Goal: Task Accomplishment & Management: Use online tool/utility

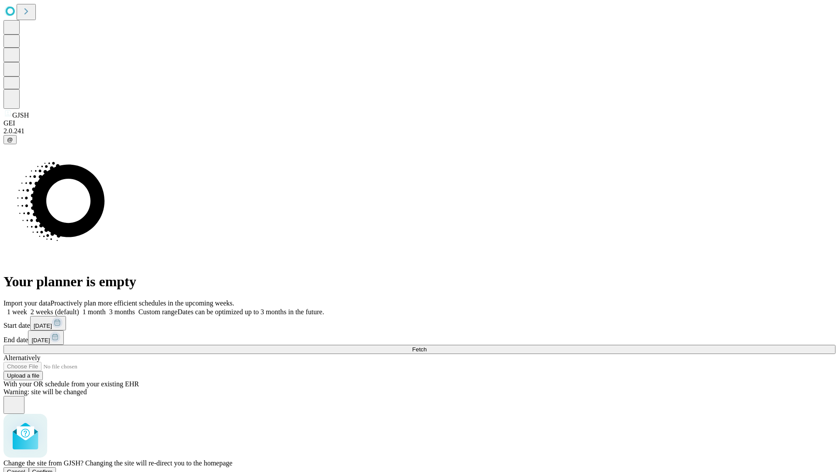
click at [53, 468] on span "Confirm" at bounding box center [42, 471] width 21 height 7
click at [27, 308] on label "1 week" at bounding box center [15, 311] width 24 height 7
click at [426, 346] on span "Fetch" at bounding box center [419, 349] width 14 height 7
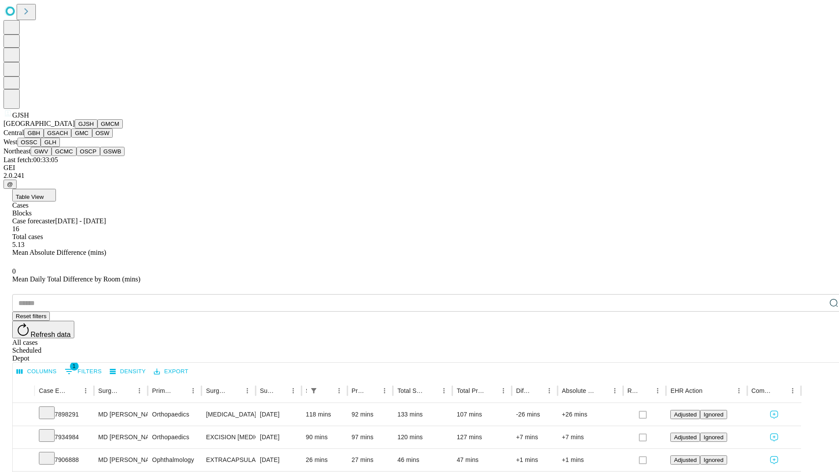
click at [97, 128] on button "GMCM" at bounding box center [109, 123] width 25 height 9
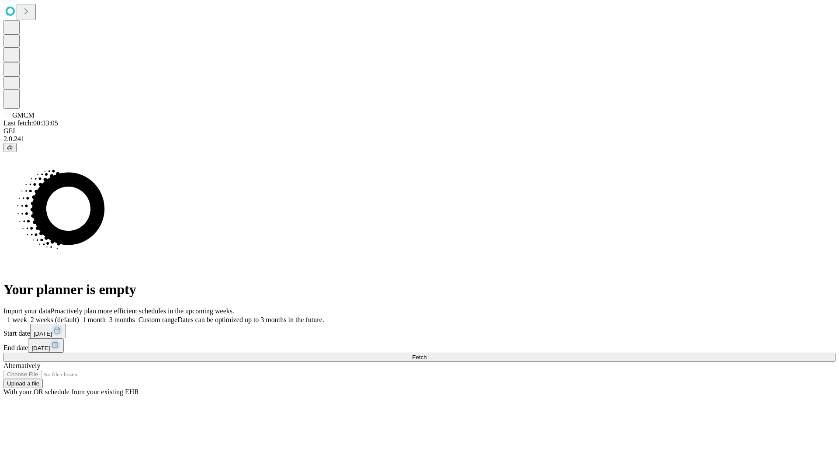
click at [27, 316] on label "1 week" at bounding box center [15, 319] width 24 height 7
click at [426, 354] on span "Fetch" at bounding box center [419, 357] width 14 height 7
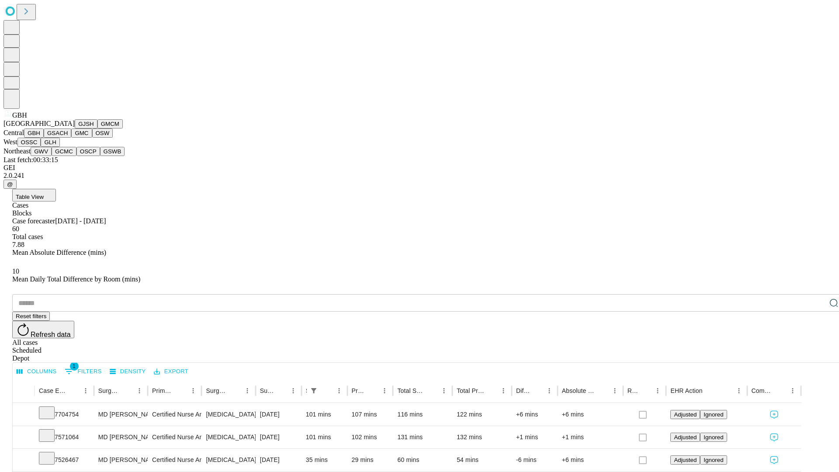
click at [68, 138] on button "GSACH" at bounding box center [58, 132] width 28 height 9
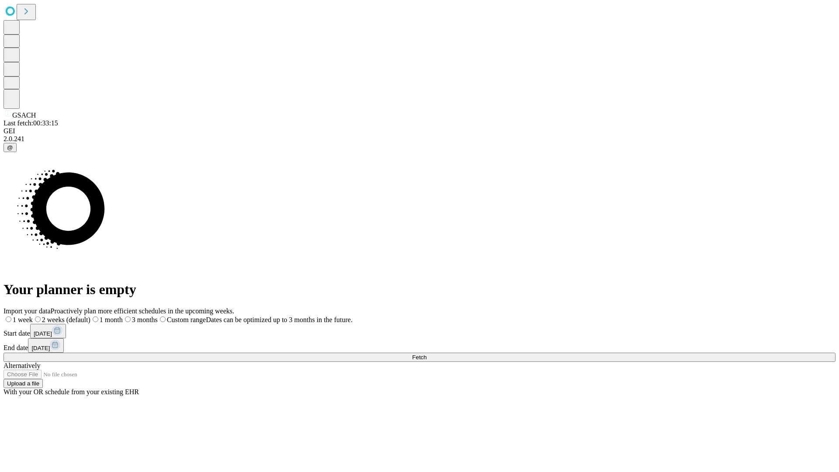
click at [426, 354] on span "Fetch" at bounding box center [419, 357] width 14 height 7
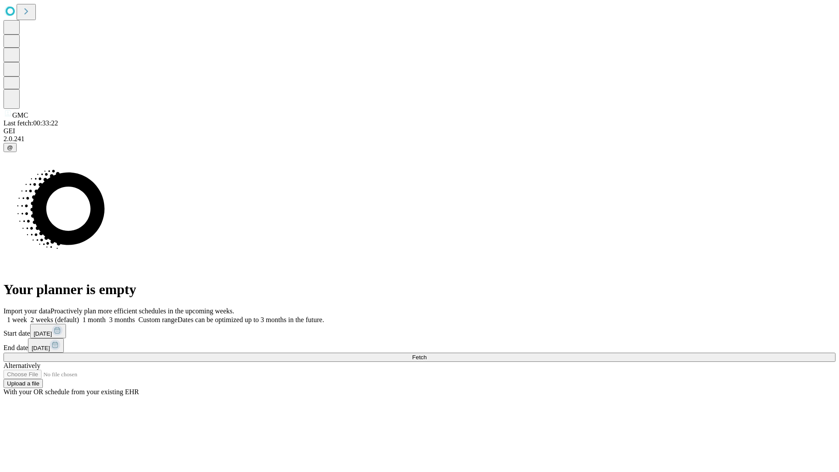
click at [426, 354] on span "Fetch" at bounding box center [419, 357] width 14 height 7
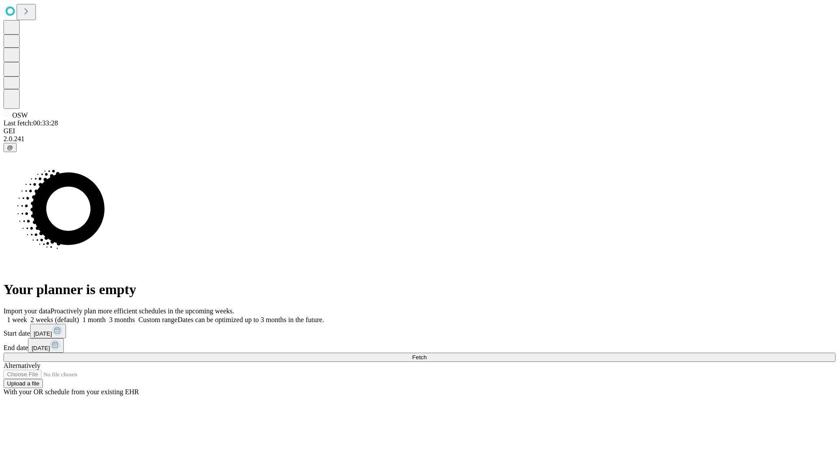
click at [27, 316] on label "1 week" at bounding box center [15, 319] width 24 height 7
click at [426, 354] on span "Fetch" at bounding box center [419, 357] width 14 height 7
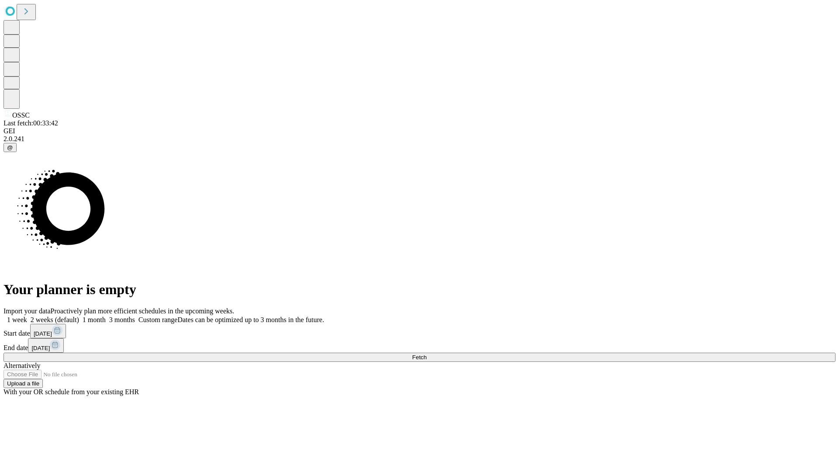
click at [27, 316] on label "1 week" at bounding box center [15, 319] width 24 height 7
click at [426, 354] on span "Fetch" at bounding box center [419, 357] width 14 height 7
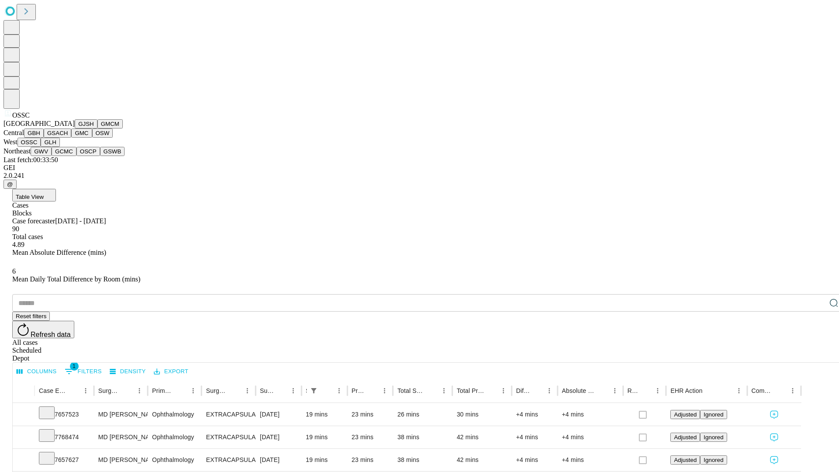
click at [59, 147] on button "GLH" at bounding box center [50, 142] width 19 height 9
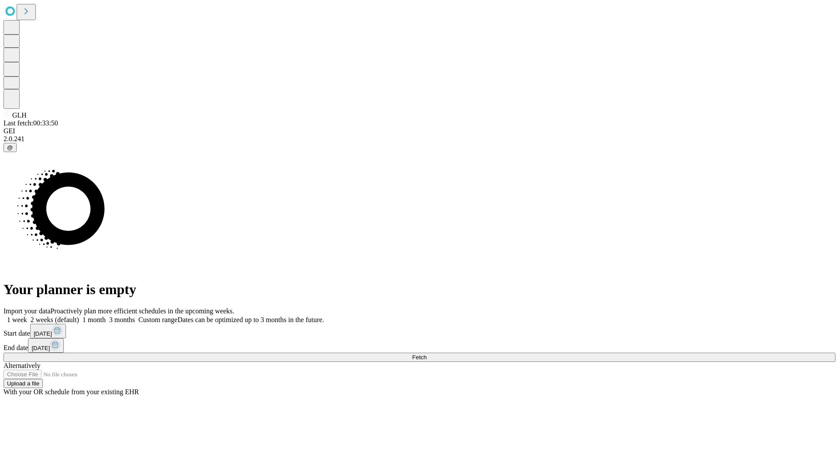
click at [27, 316] on label "1 week" at bounding box center [15, 319] width 24 height 7
click at [426, 354] on span "Fetch" at bounding box center [419, 357] width 14 height 7
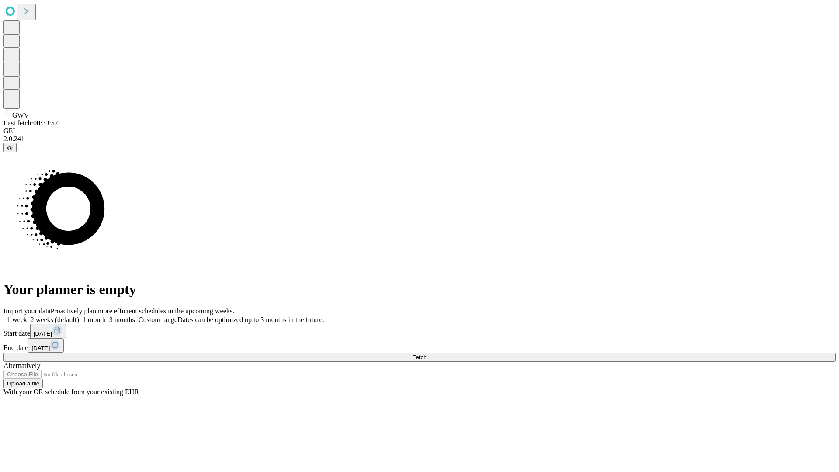
click at [27, 316] on label "1 week" at bounding box center [15, 319] width 24 height 7
click at [426, 354] on span "Fetch" at bounding box center [419, 357] width 14 height 7
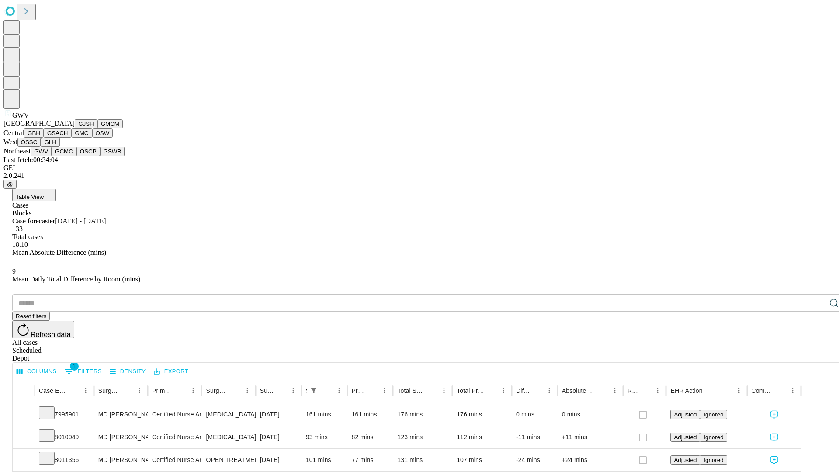
click at [68, 156] on button "GCMC" at bounding box center [64, 151] width 25 height 9
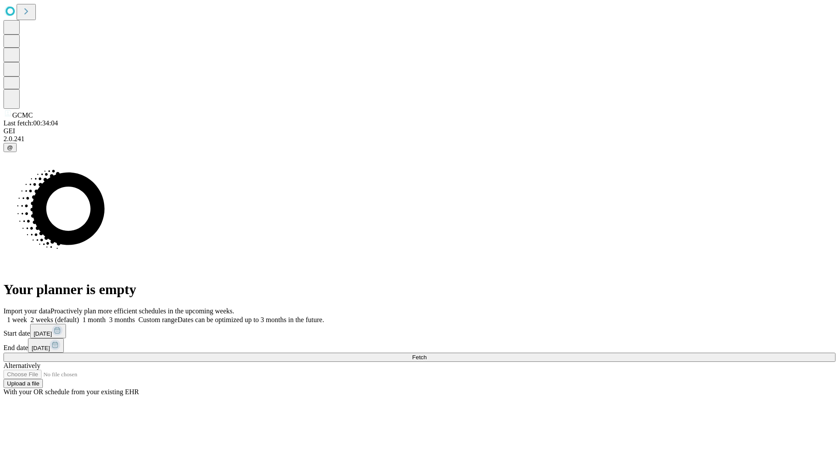
click at [27, 316] on label "1 week" at bounding box center [15, 319] width 24 height 7
click at [426, 354] on span "Fetch" at bounding box center [419, 357] width 14 height 7
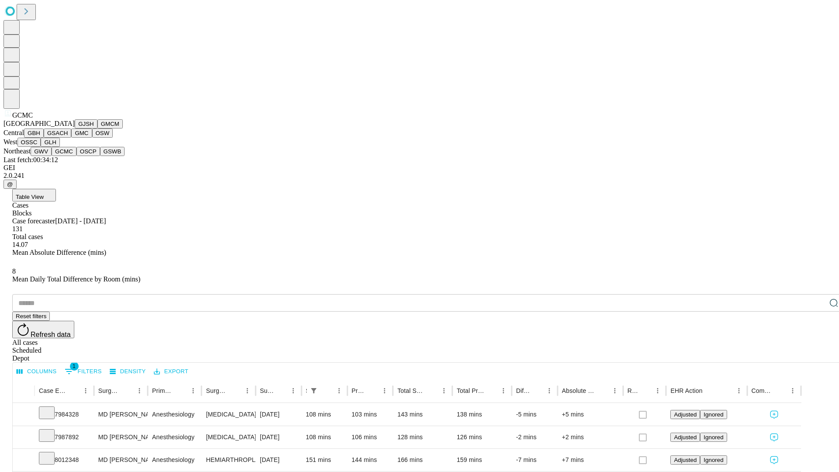
click at [76, 156] on button "OSCP" at bounding box center [88, 151] width 24 height 9
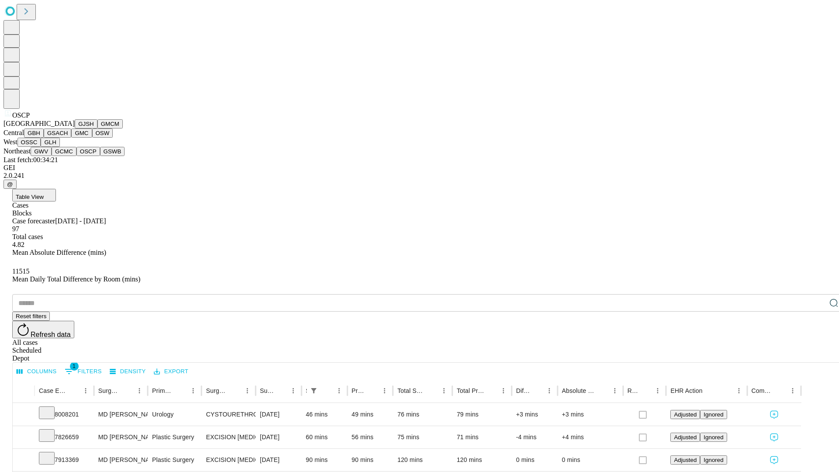
click at [100, 156] on button "GSWB" at bounding box center [112, 151] width 25 height 9
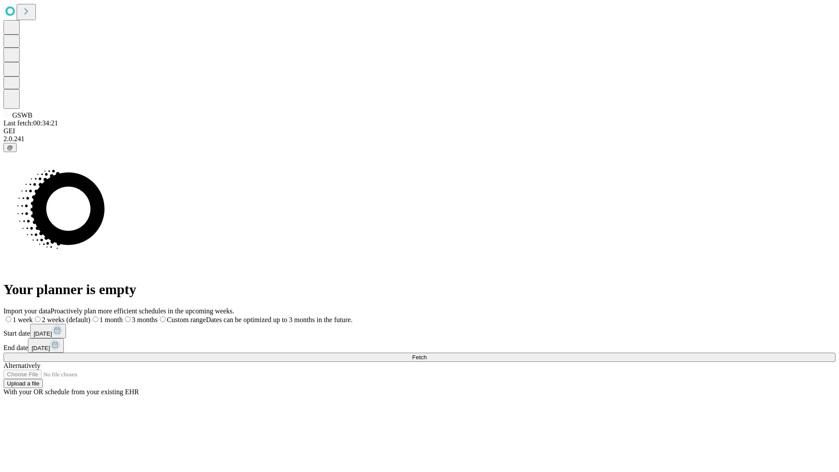
click at [33, 316] on label "1 week" at bounding box center [17, 319] width 29 height 7
click at [426, 354] on span "Fetch" at bounding box center [419, 357] width 14 height 7
